Goal: Communication & Community: Answer question/provide support

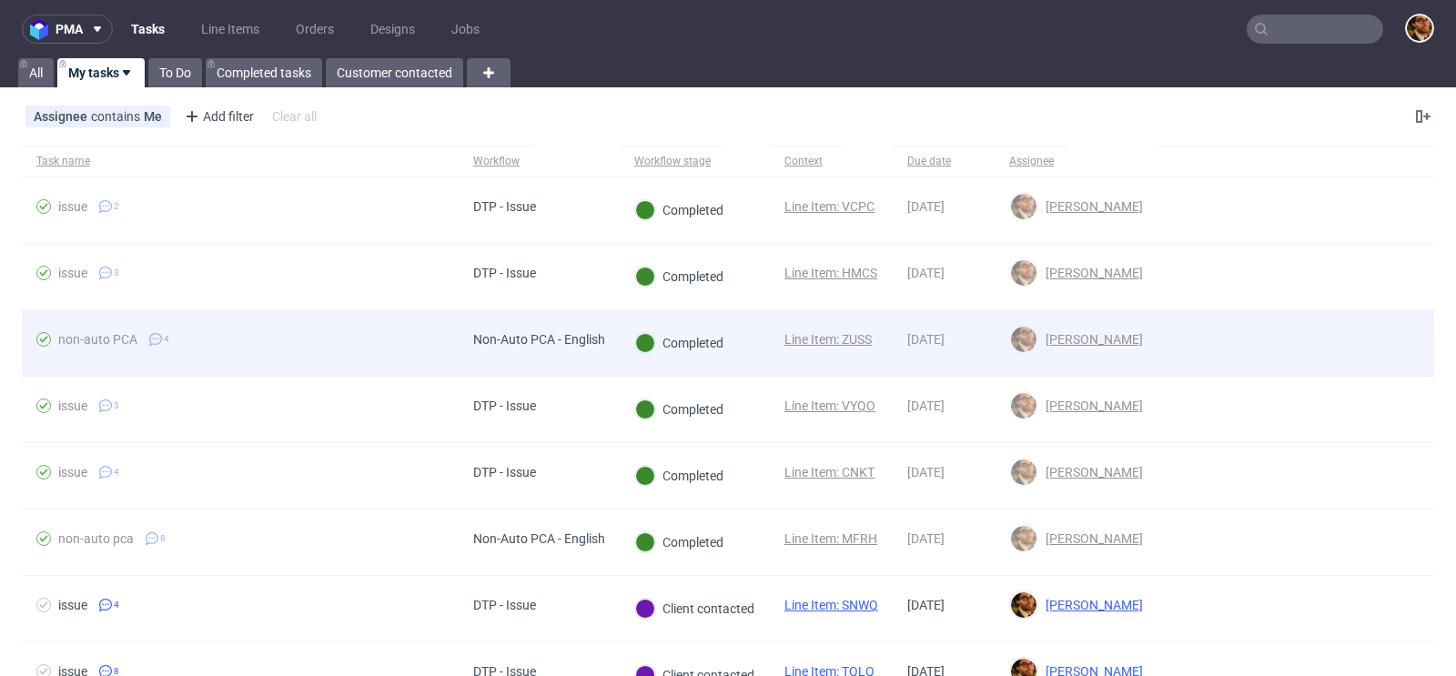
scroll to position [86, 0]
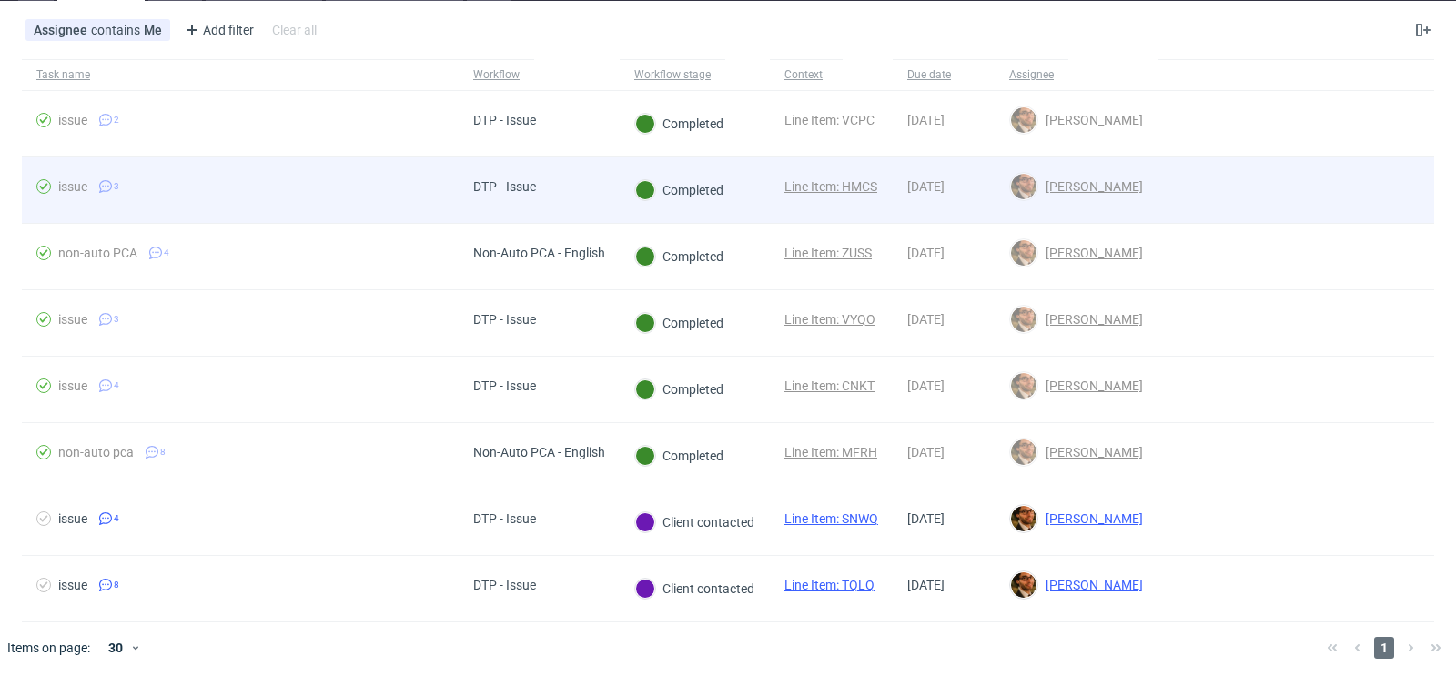
click at [1352, 178] on div at bounding box center [1296, 190] width 277 height 66
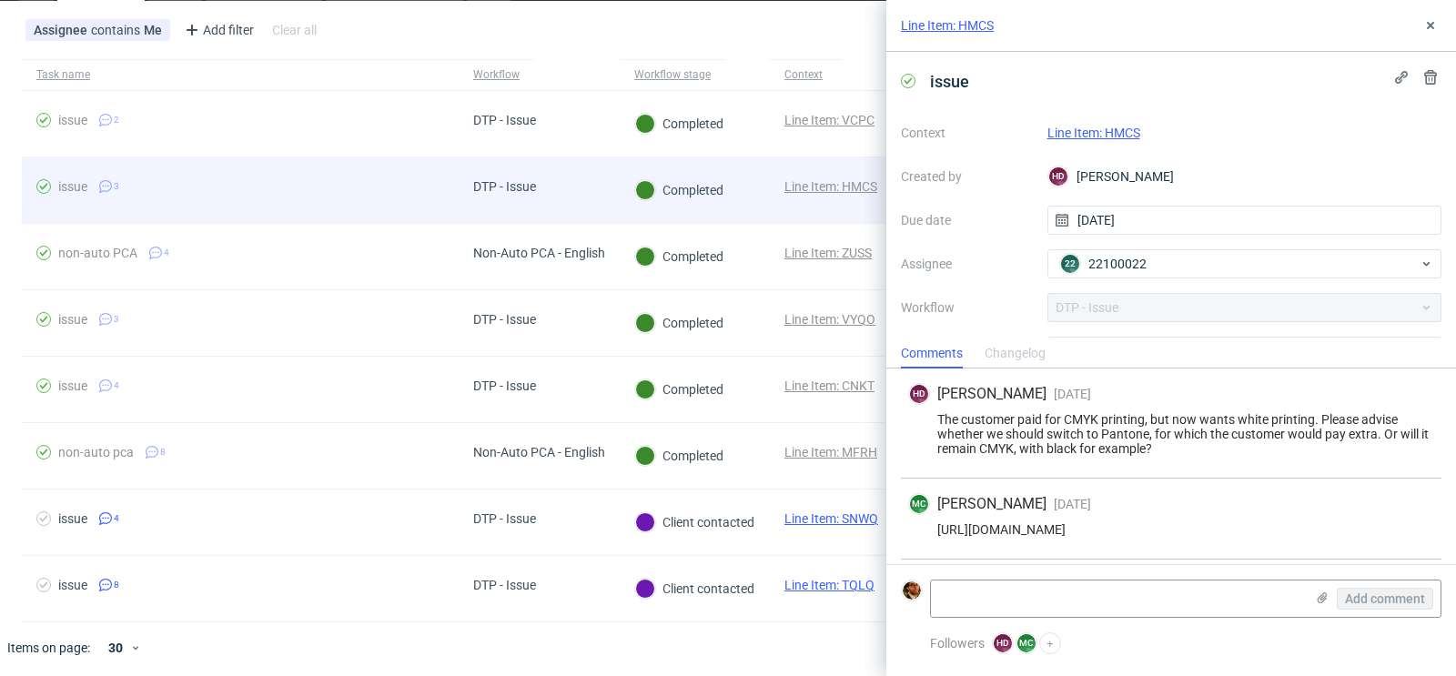
scroll to position [86, 0]
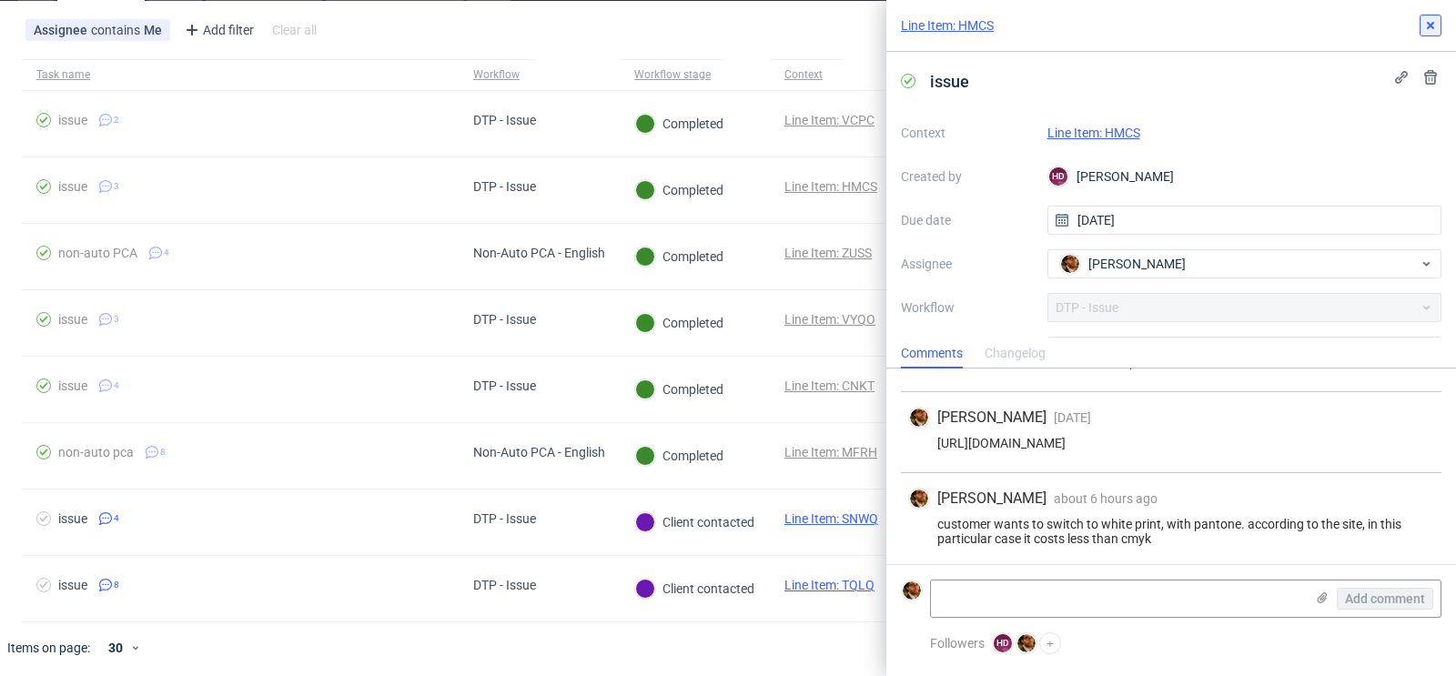
click at [1431, 31] on icon at bounding box center [1430, 25] width 15 height 15
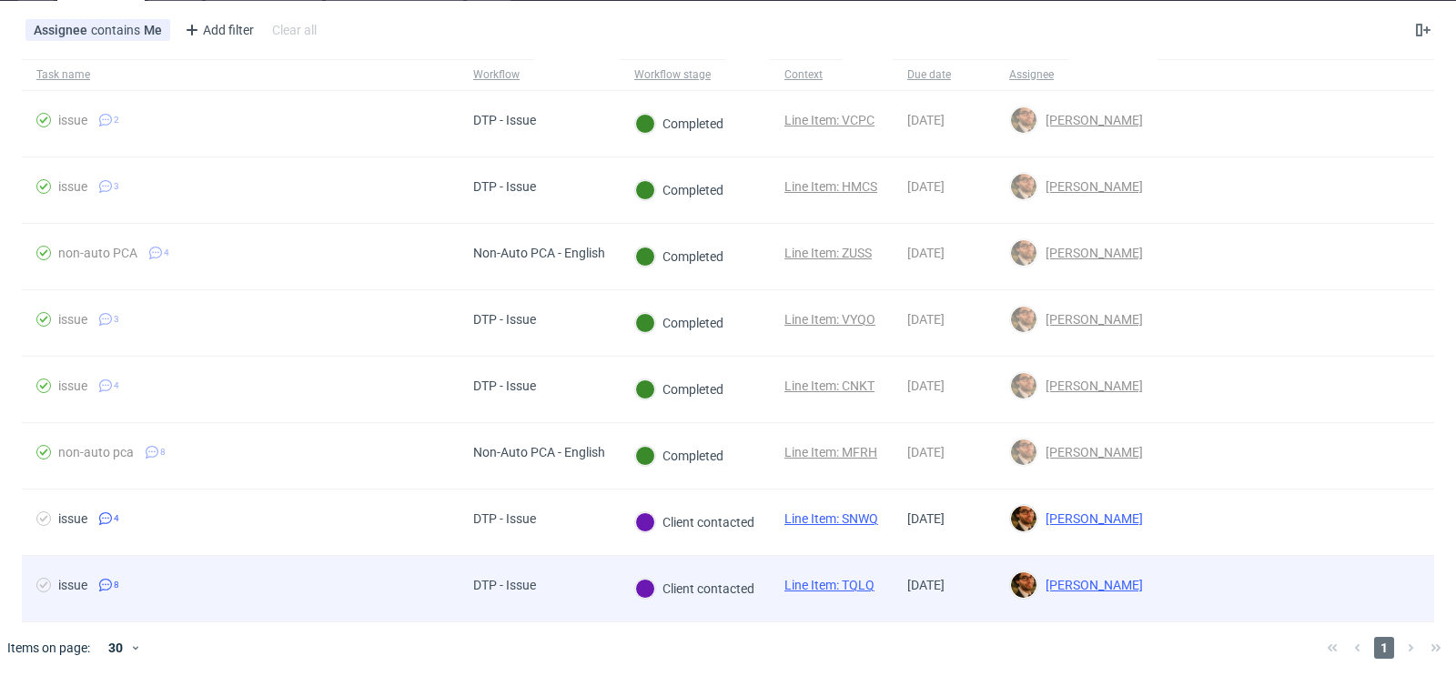
click at [1308, 569] on div at bounding box center [1296, 589] width 277 height 66
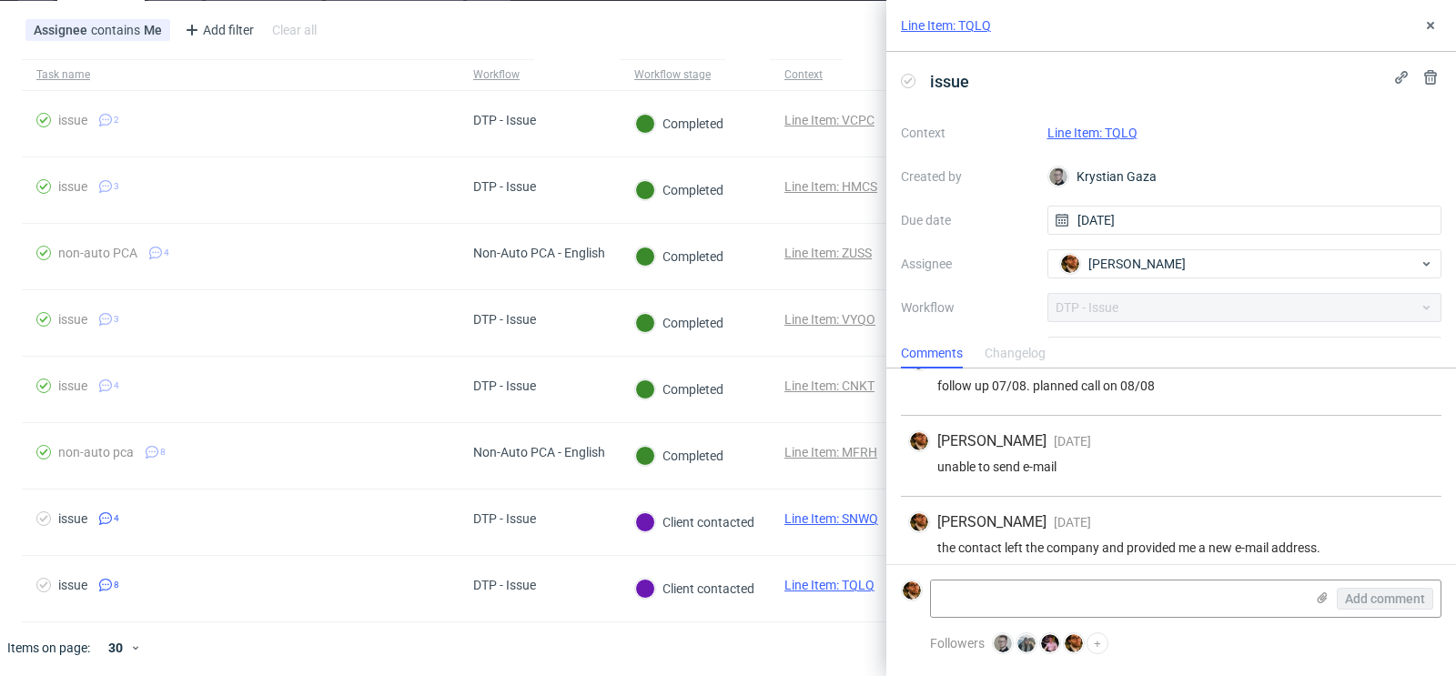
scroll to position [446, 0]
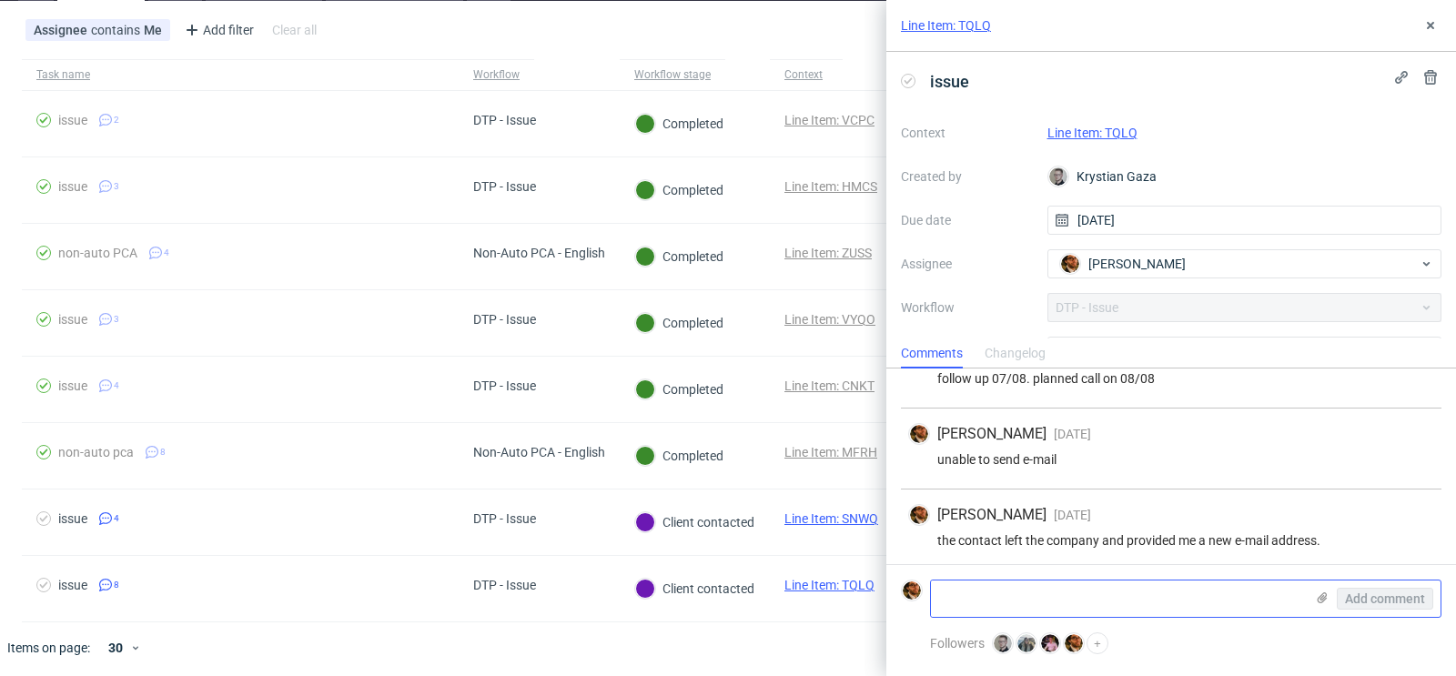
click at [997, 596] on textarea at bounding box center [1117, 599] width 373 height 36
click at [1433, 33] on button at bounding box center [1431, 26] width 22 height 22
